Goal: Task Accomplishment & Management: Use online tool/utility

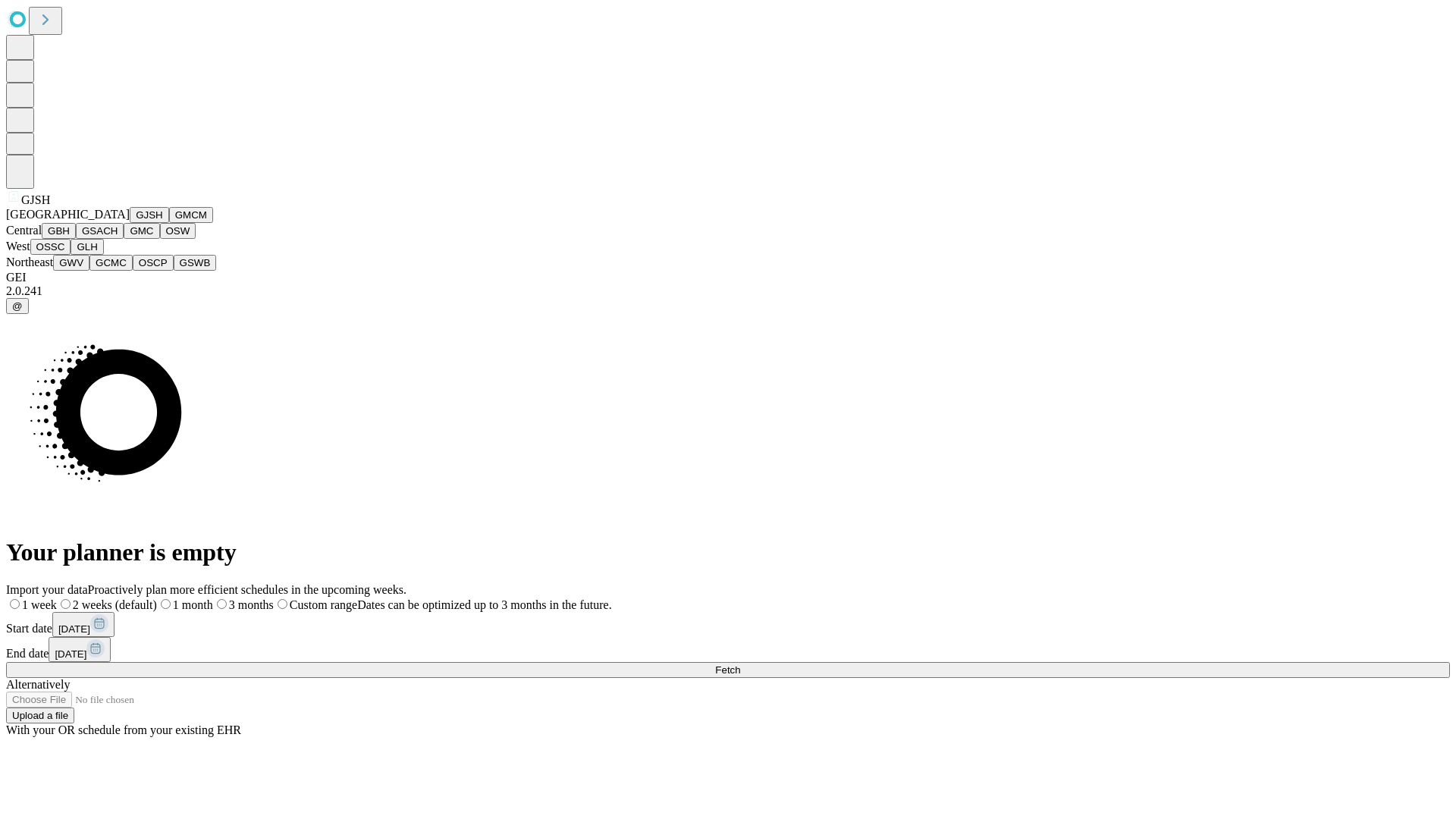
click at [130, 223] on button "GJSH" at bounding box center [150, 214] width 39 height 16
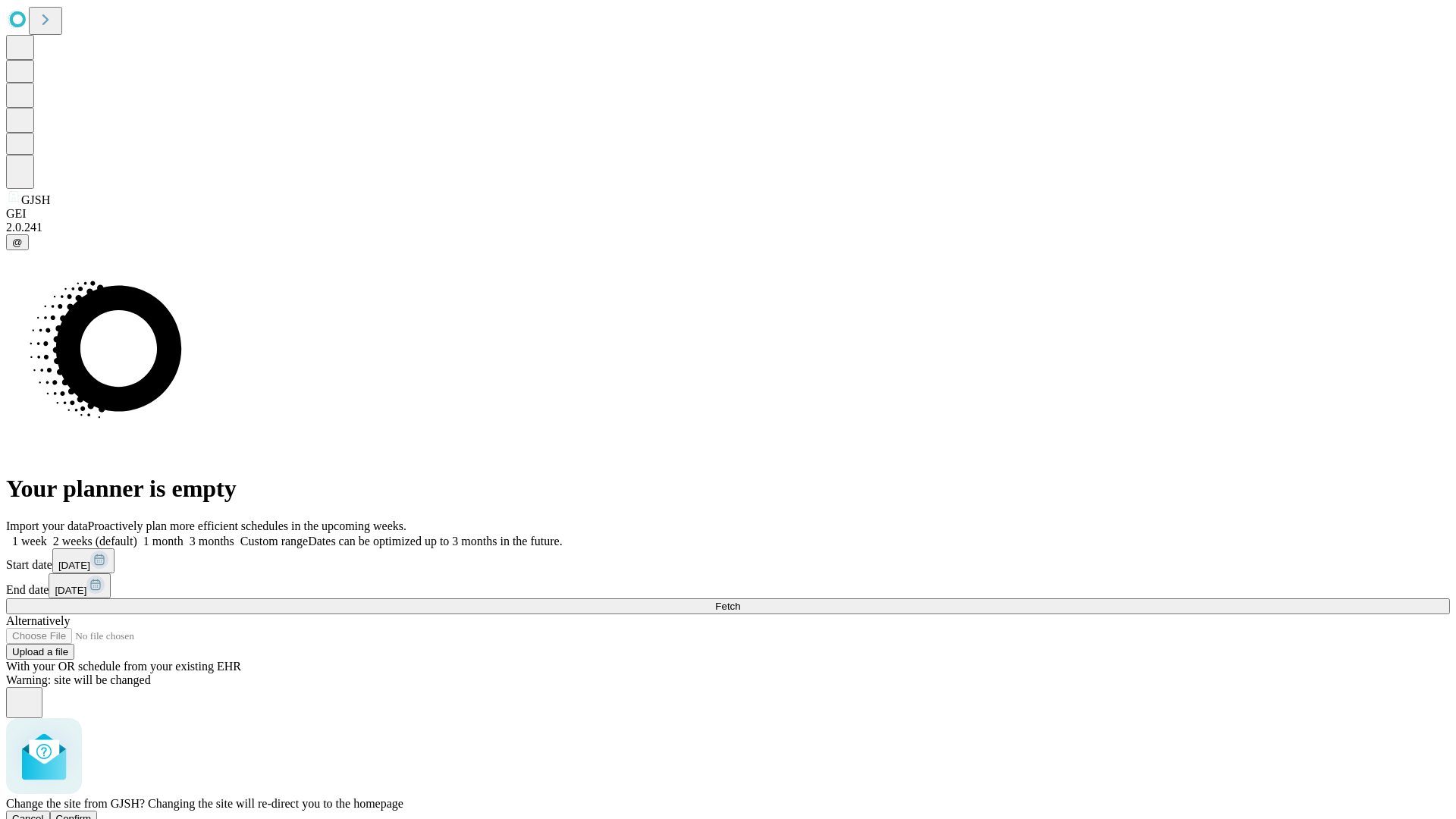
click at [92, 812] on span "Confirm" at bounding box center [74, 818] width 36 height 11
click at [183, 535] on label "1 month" at bounding box center [160, 541] width 47 height 13
click at [740, 601] on span "Fetch" at bounding box center [728, 606] width 25 height 11
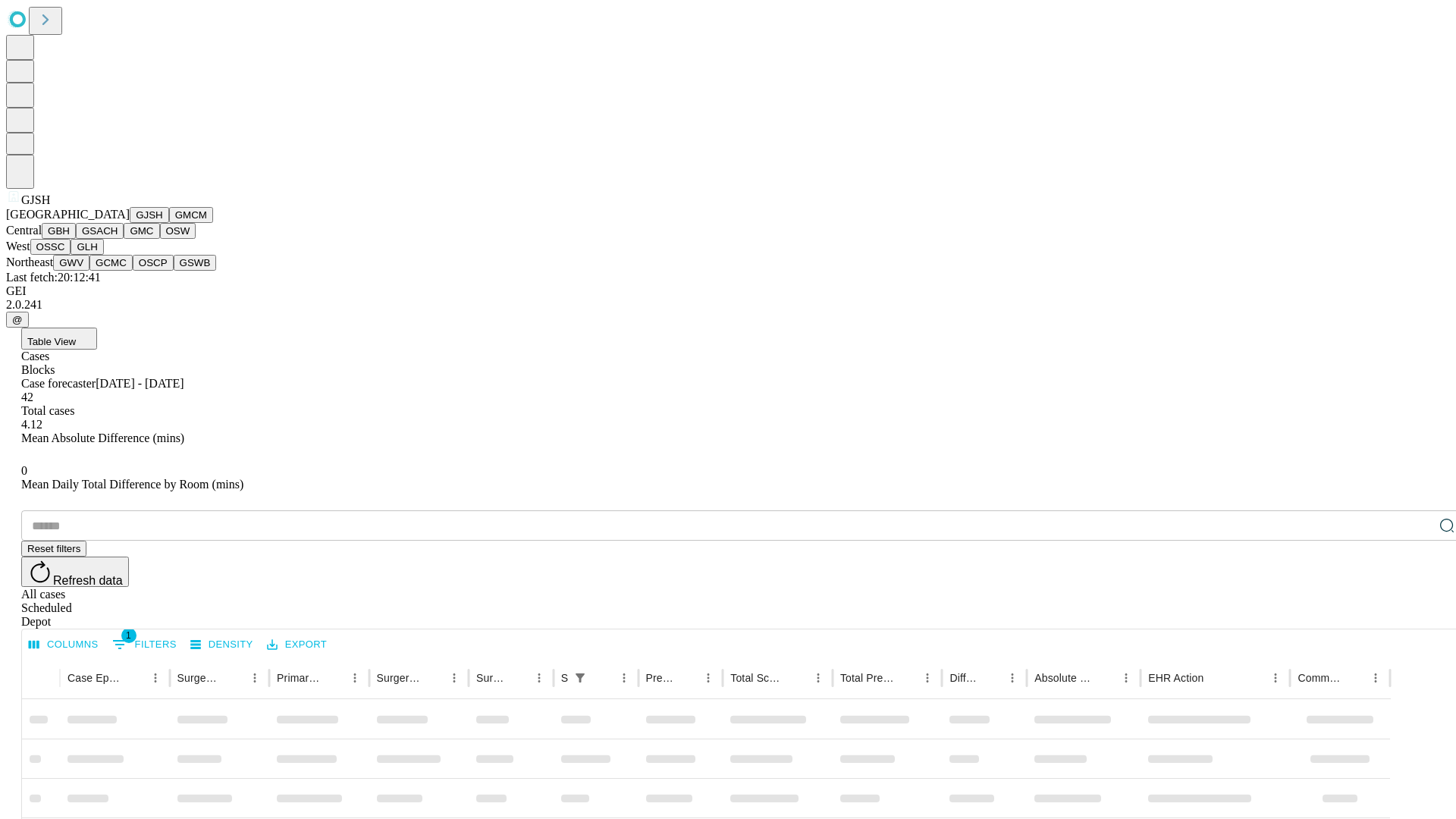
click at [169, 223] on button "GMCM" at bounding box center [191, 214] width 44 height 16
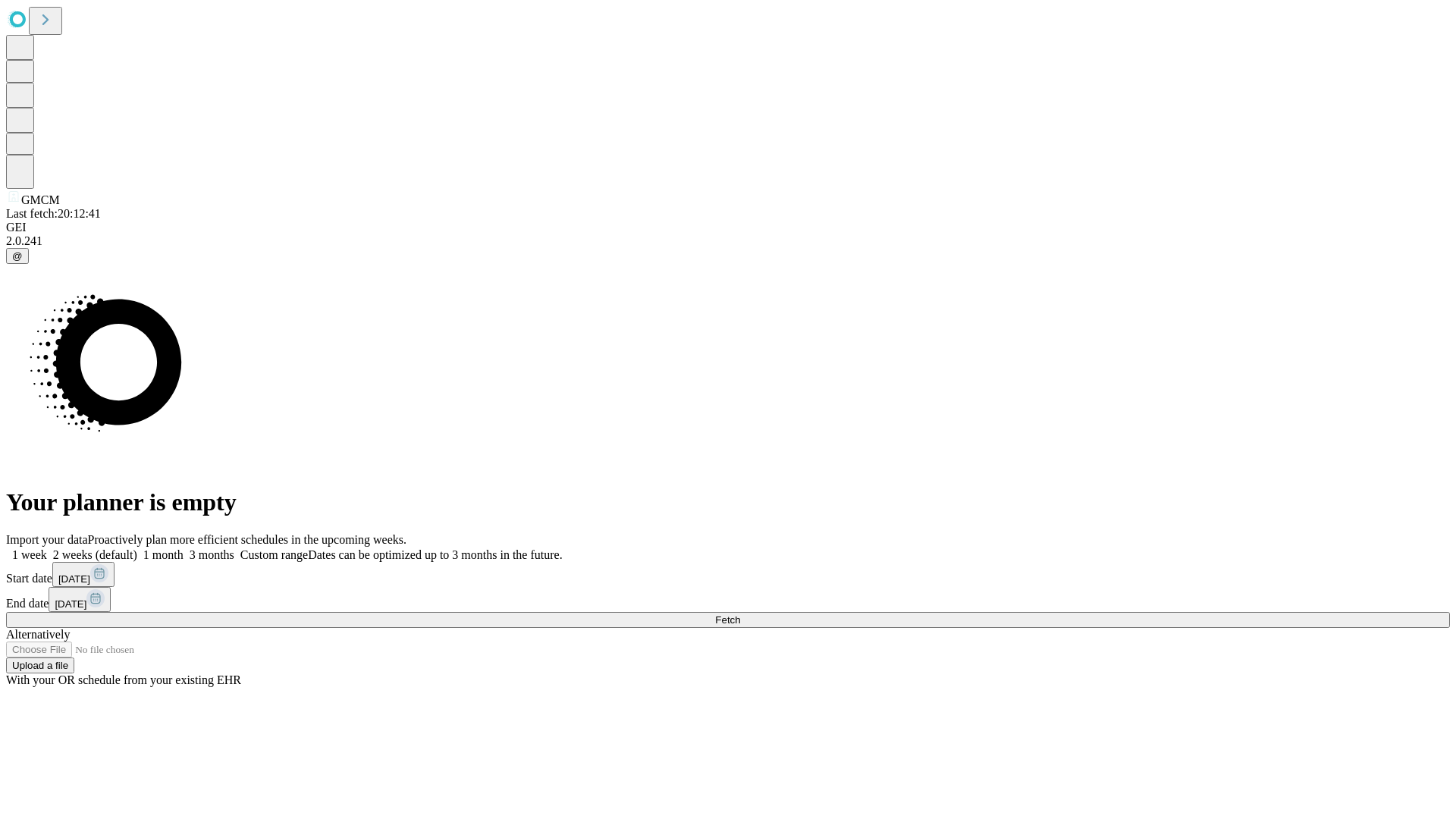
click at [183, 548] on label "1 month" at bounding box center [160, 555] width 47 height 13
click at [740, 614] on span "Fetch" at bounding box center [728, 620] width 25 height 11
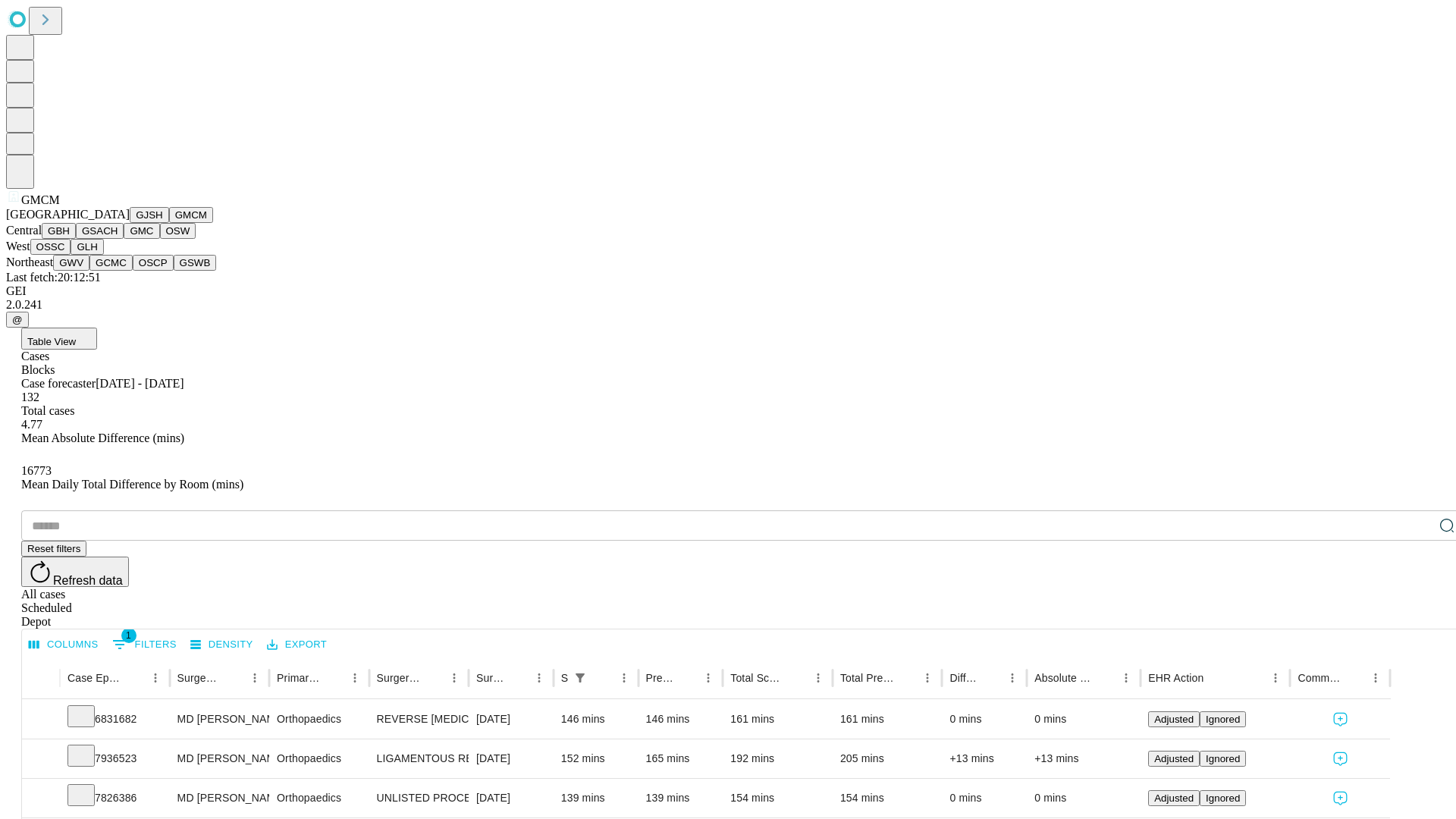
click at [76, 239] on button "GBH" at bounding box center [59, 230] width 34 height 16
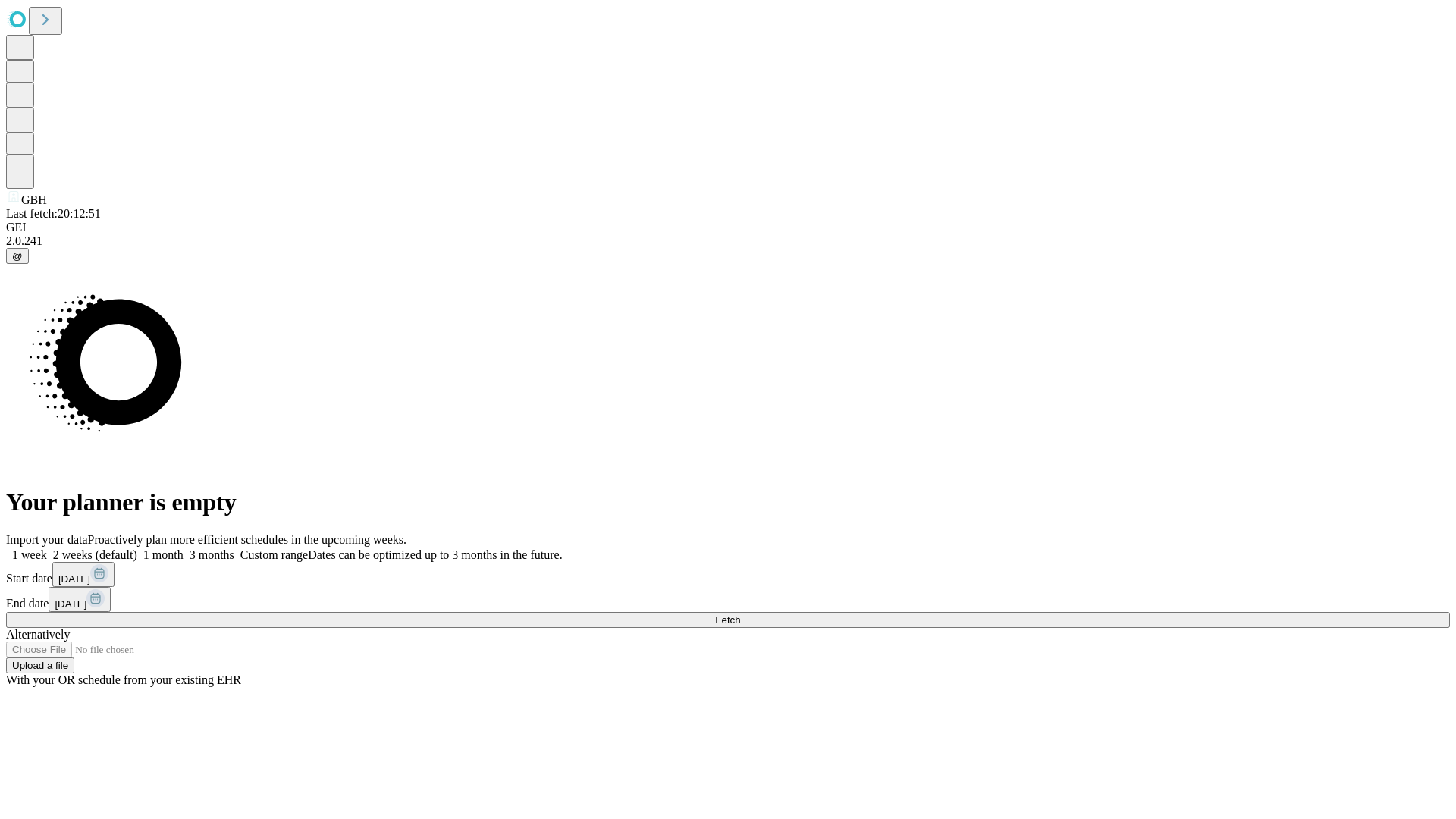
click at [740, 614] on span "Fetch" at bounding box center [728, 620] width 25 height 11
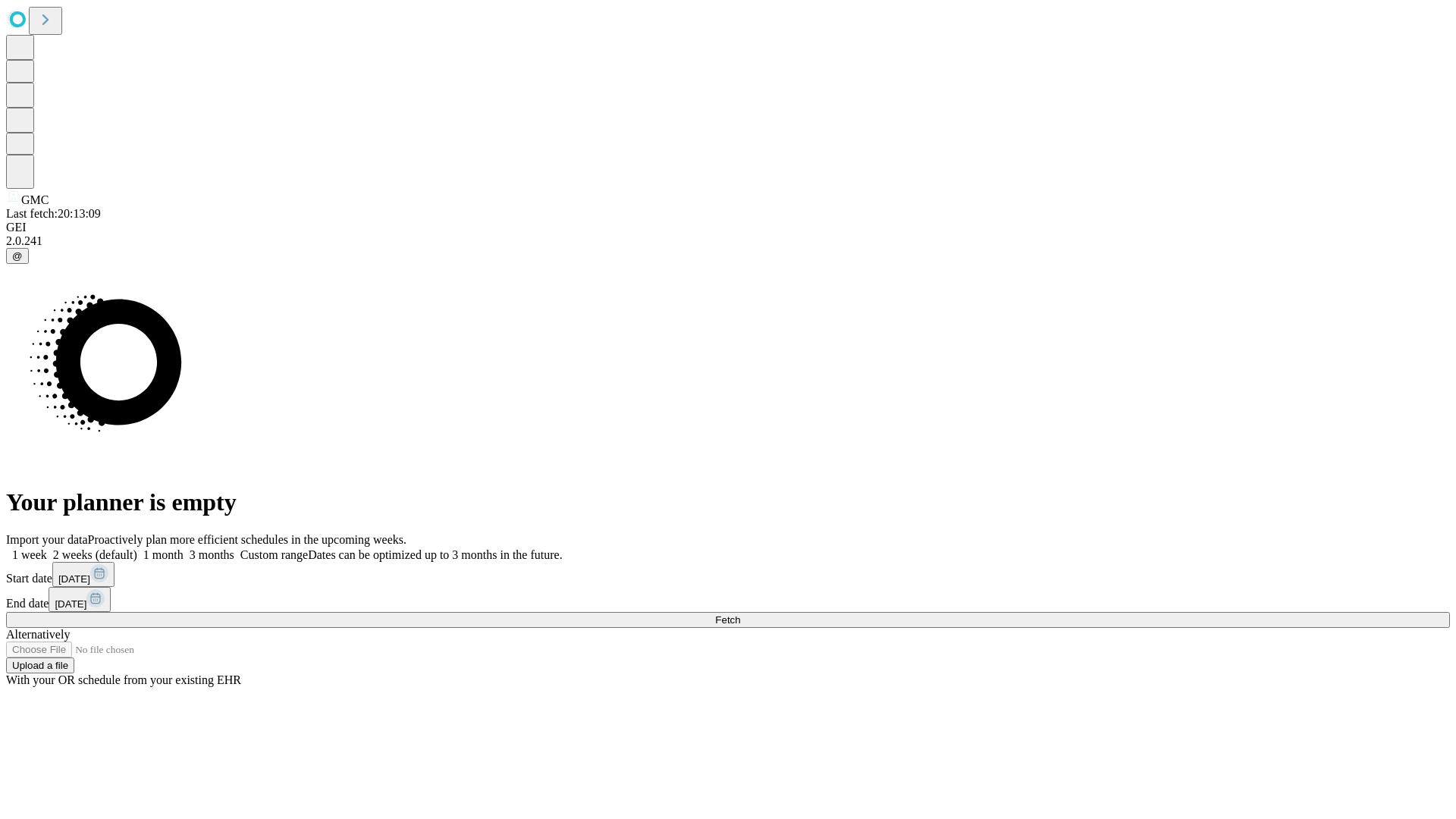
click at [183, 548] on label "1 month" at bounding box center [160, 555] width 47 height 13
click at [740, 614] on span "Fetch" at bounding box center [728, 620] width 25 height 11
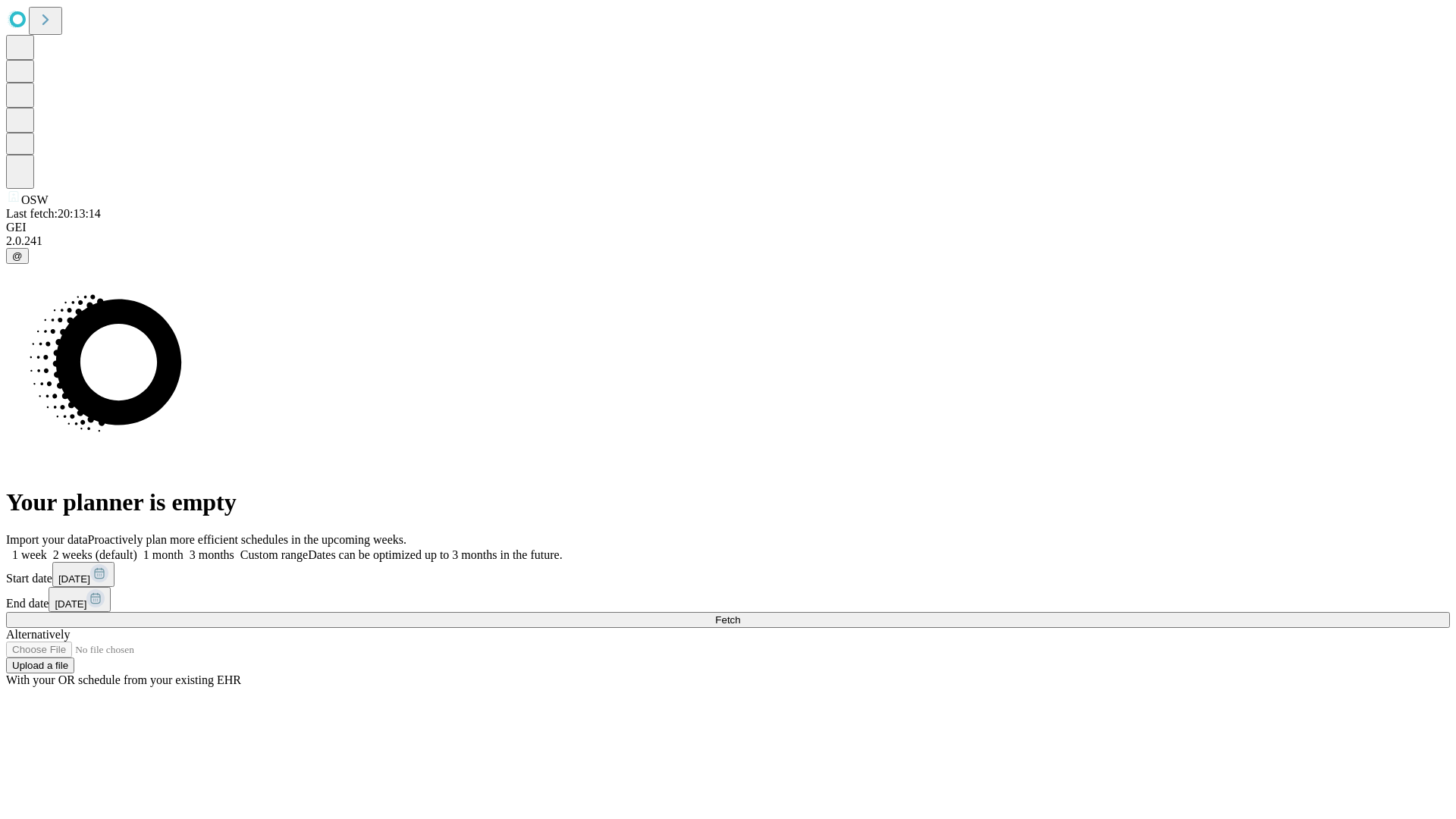
click at [183, 548] on label "1 month" at bounding box center [160, 555] width 47 height 13
click at [740, 614] on span "Fetch" at bounding box center [728, 620] width 25 height 11
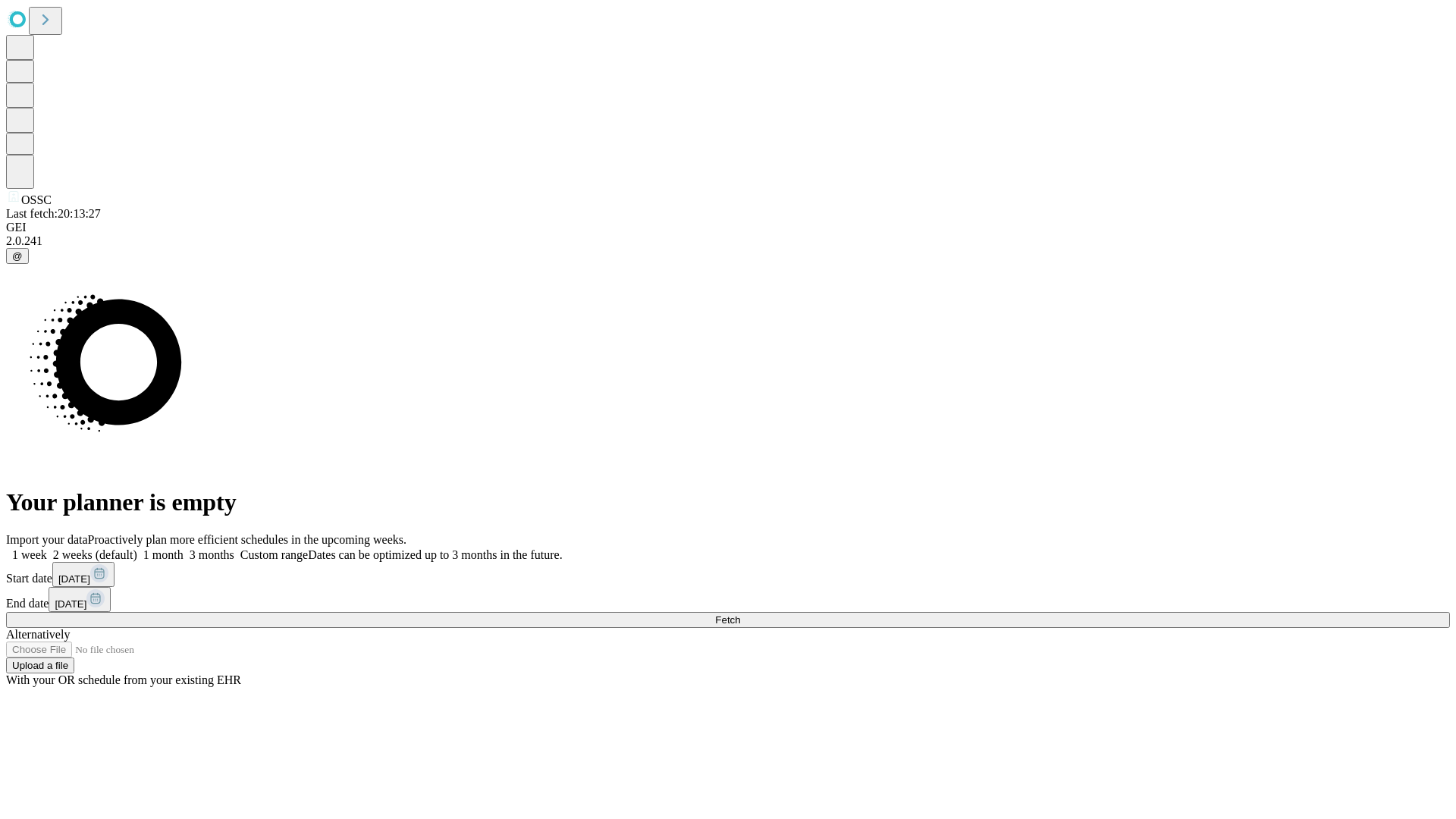
click at [183, 548] on label "1 month" at bounding box center [160, 555] width 47 height 13
click at [740, 614] on span "Fetch" at bounding box center [728, 620] width 25 height 11
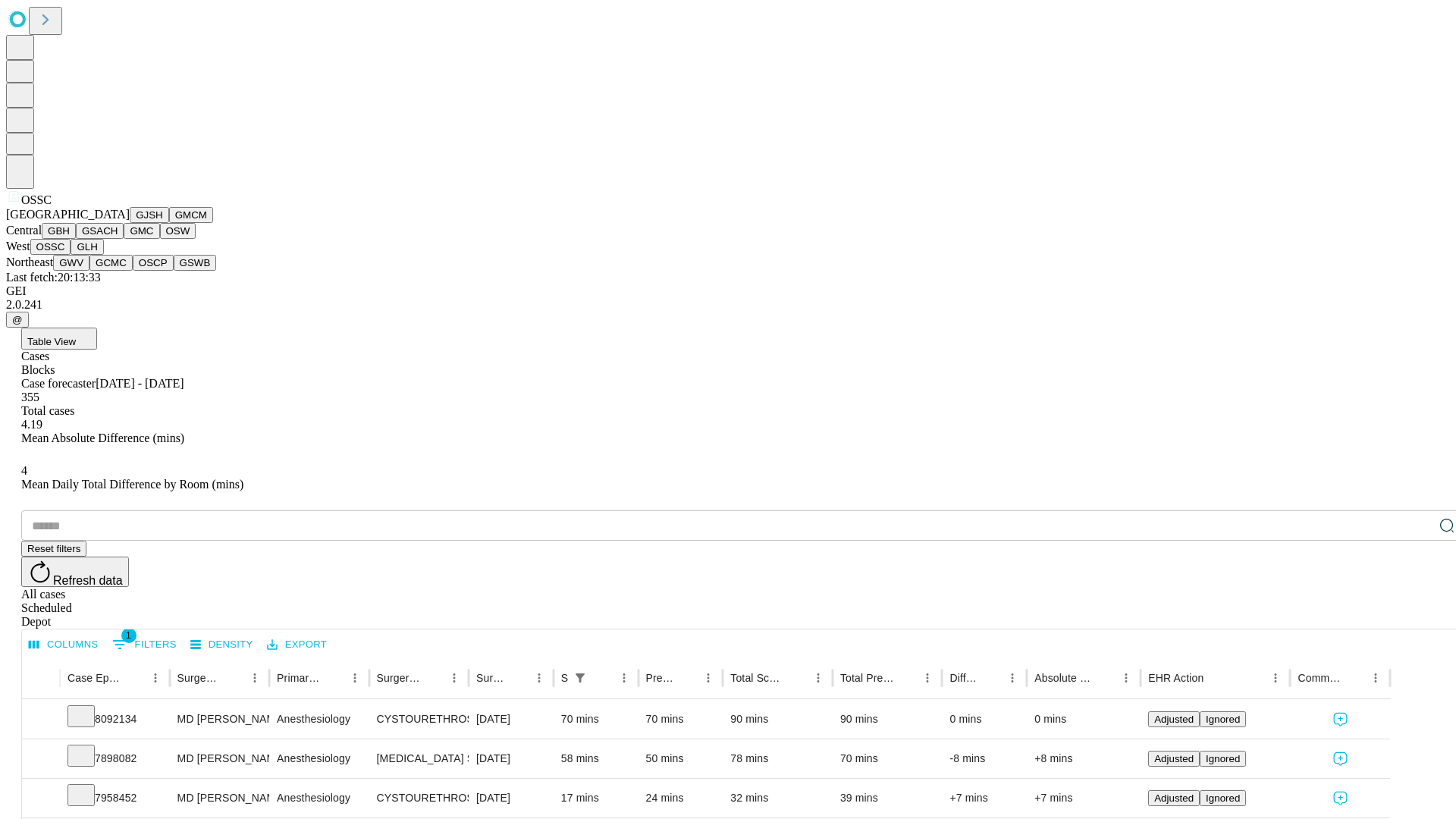
click at [103, 255] on button "GLH" at bounding box center [87, 246] width 33 height 16
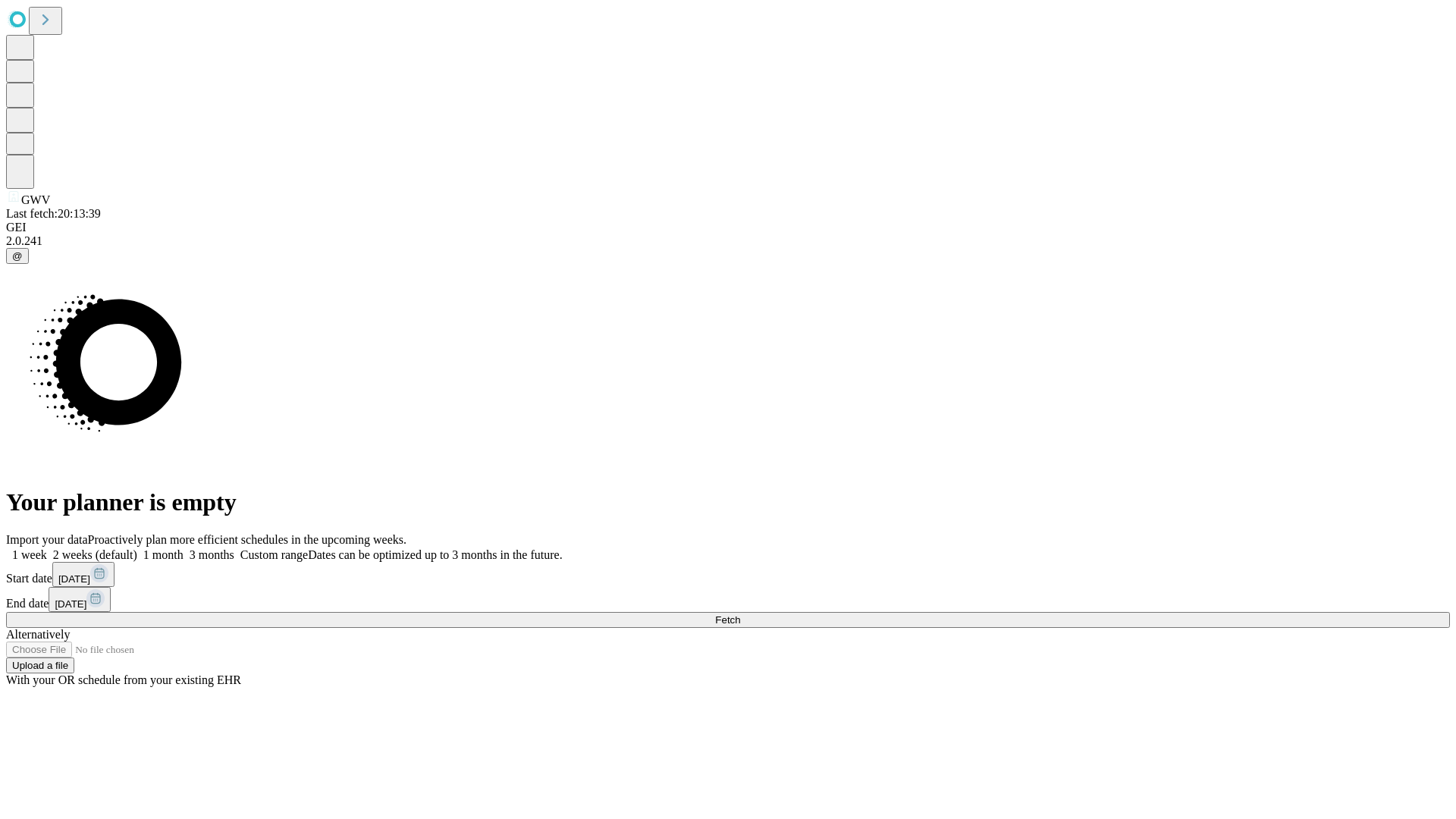
click at [740, 614] on span "Fetch" at bounding box center [728, 620] width 25 height 11
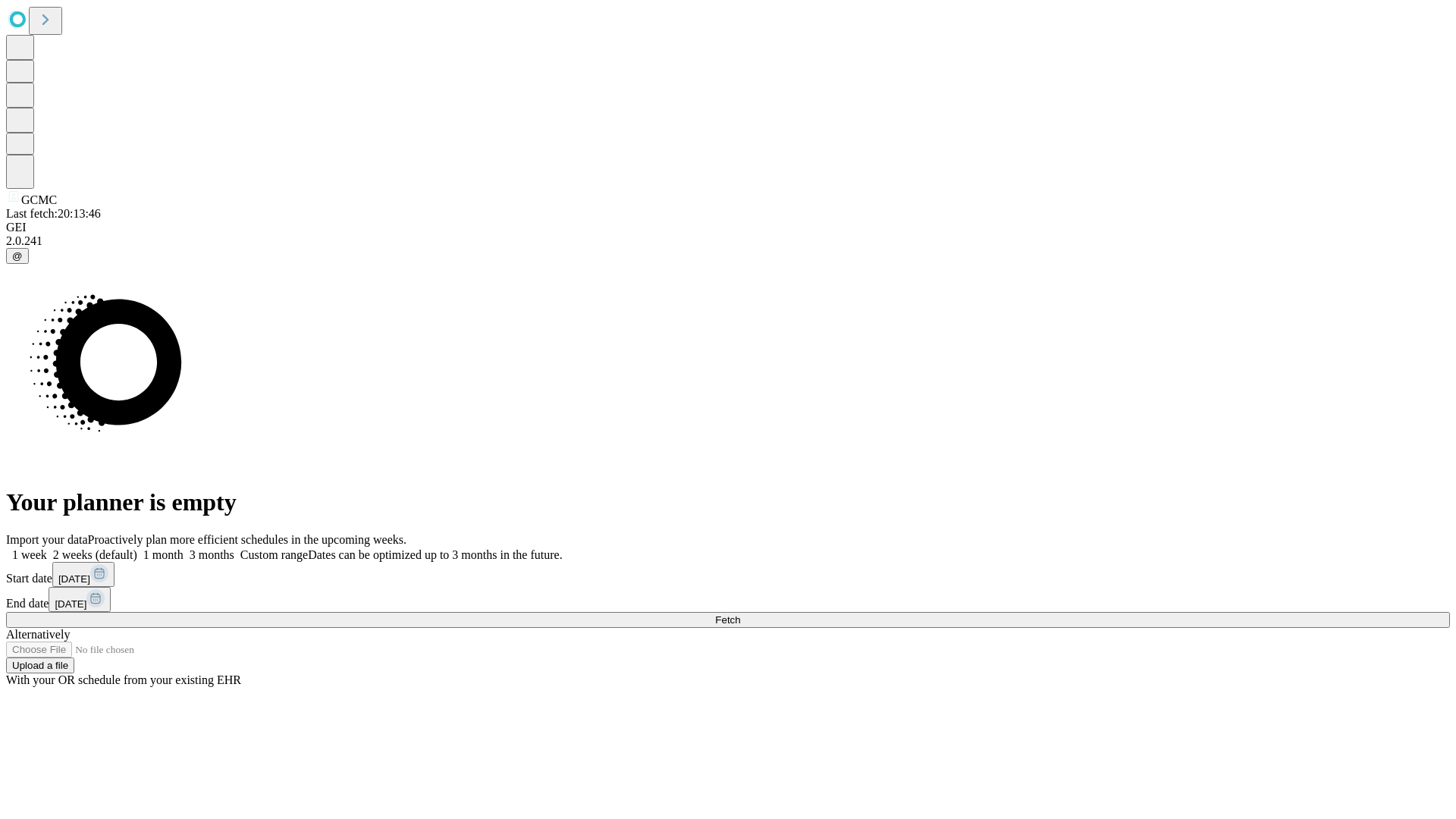
click at [183, 548] on label "1 month" at bounding box center [160, 555] width 47 height 13
click at [740, 614] on span "Fetch" at bounding box center [728, 620] width 25 height 11
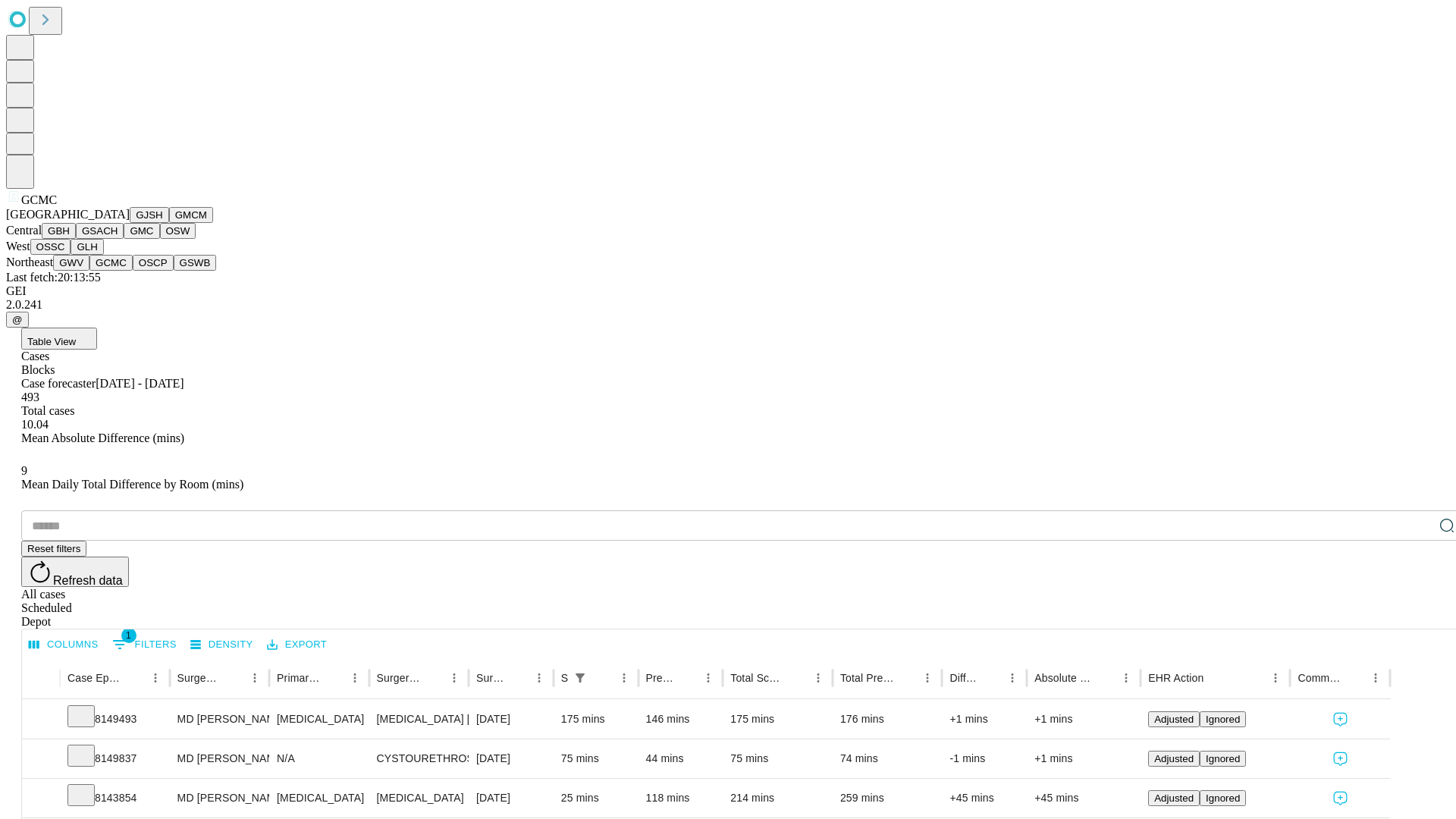
click at [132, 271] on button "OSCP" at bounding box center [153, 262] width 41 height 16
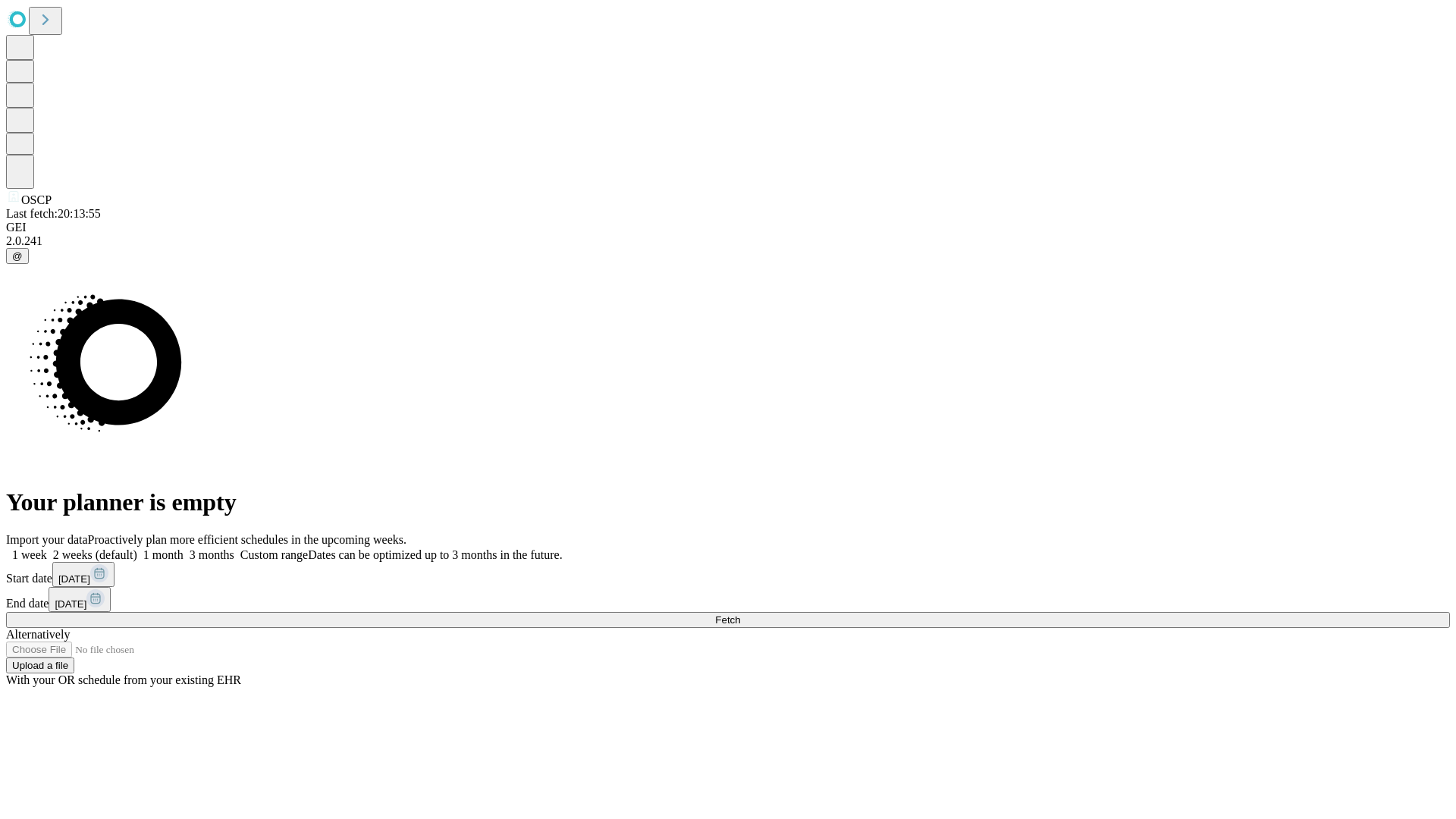
click at [740, 614] on span "Fetch" at bounding box center [728, 620] width 25 height 11
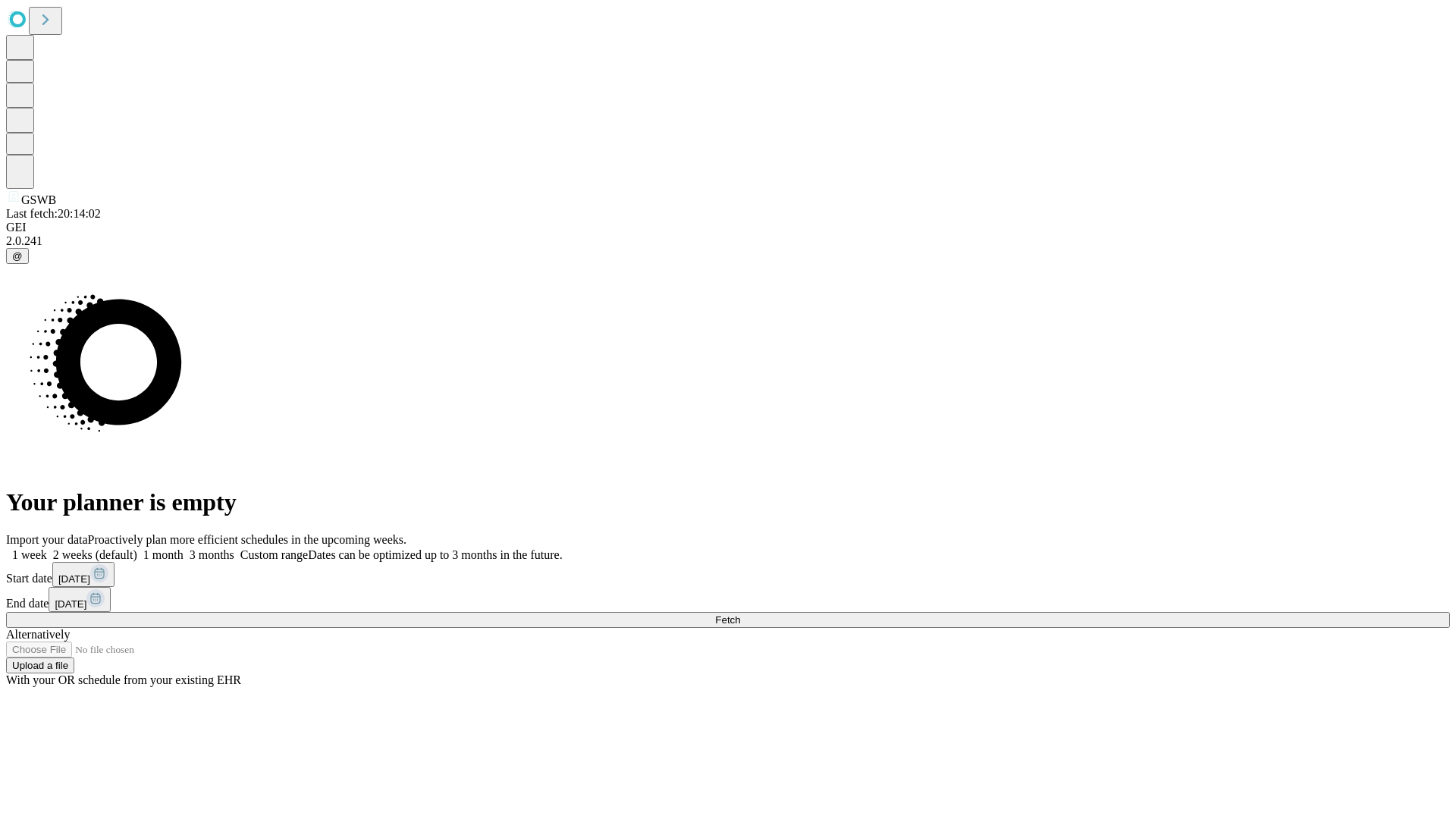
click at [740, 614] on span "Fetch" at bounding box center [728, 620] width 25 height 11
